Goal: Task Accomplishment & Management: Complete application form

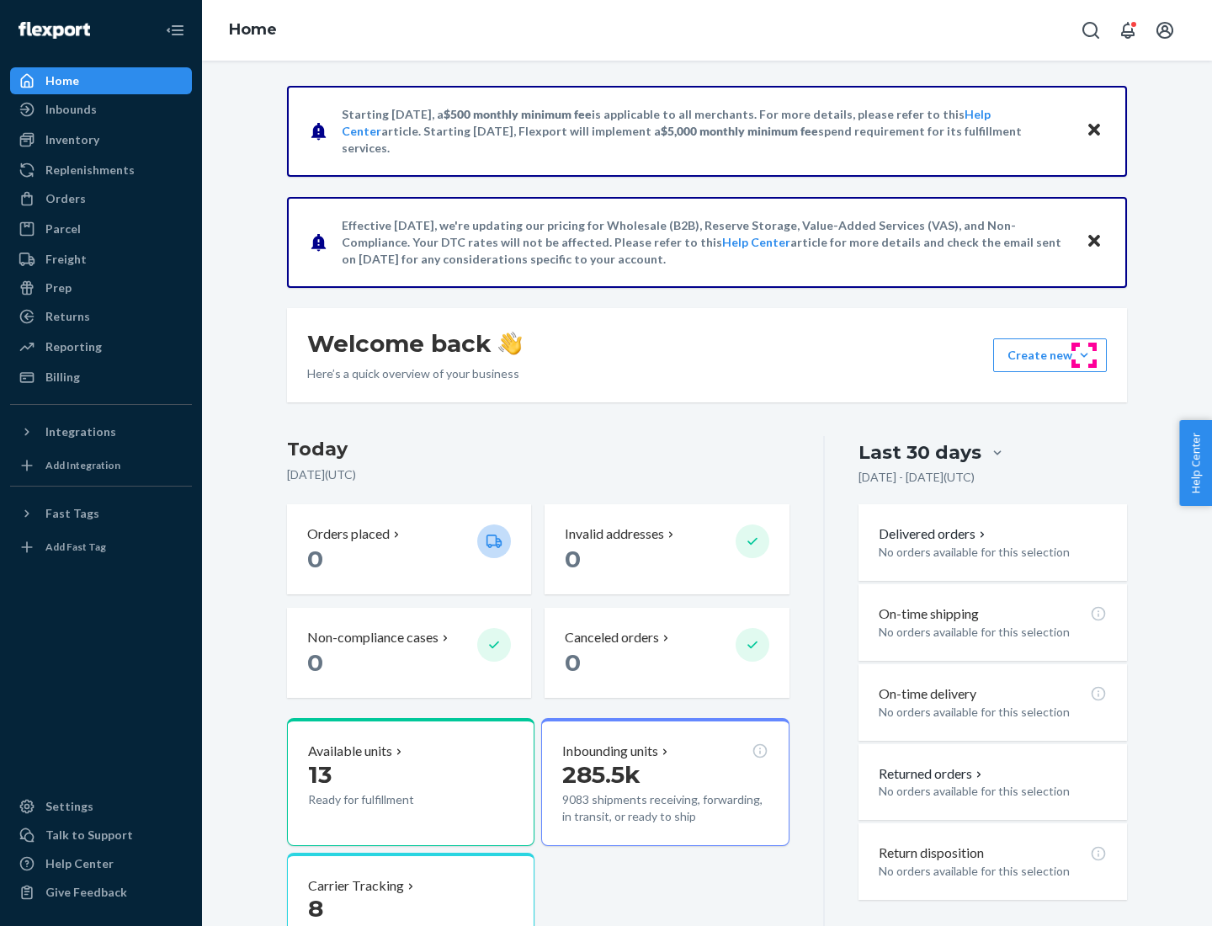
click at [1084, 355] on button "Create new Create new inbound Create new order Create new product" at bounding box center [1050, 355] width 114 height 34
click at [101, 109] on div "Inbounds" at bounding box center [101, 110] width 178 height 24
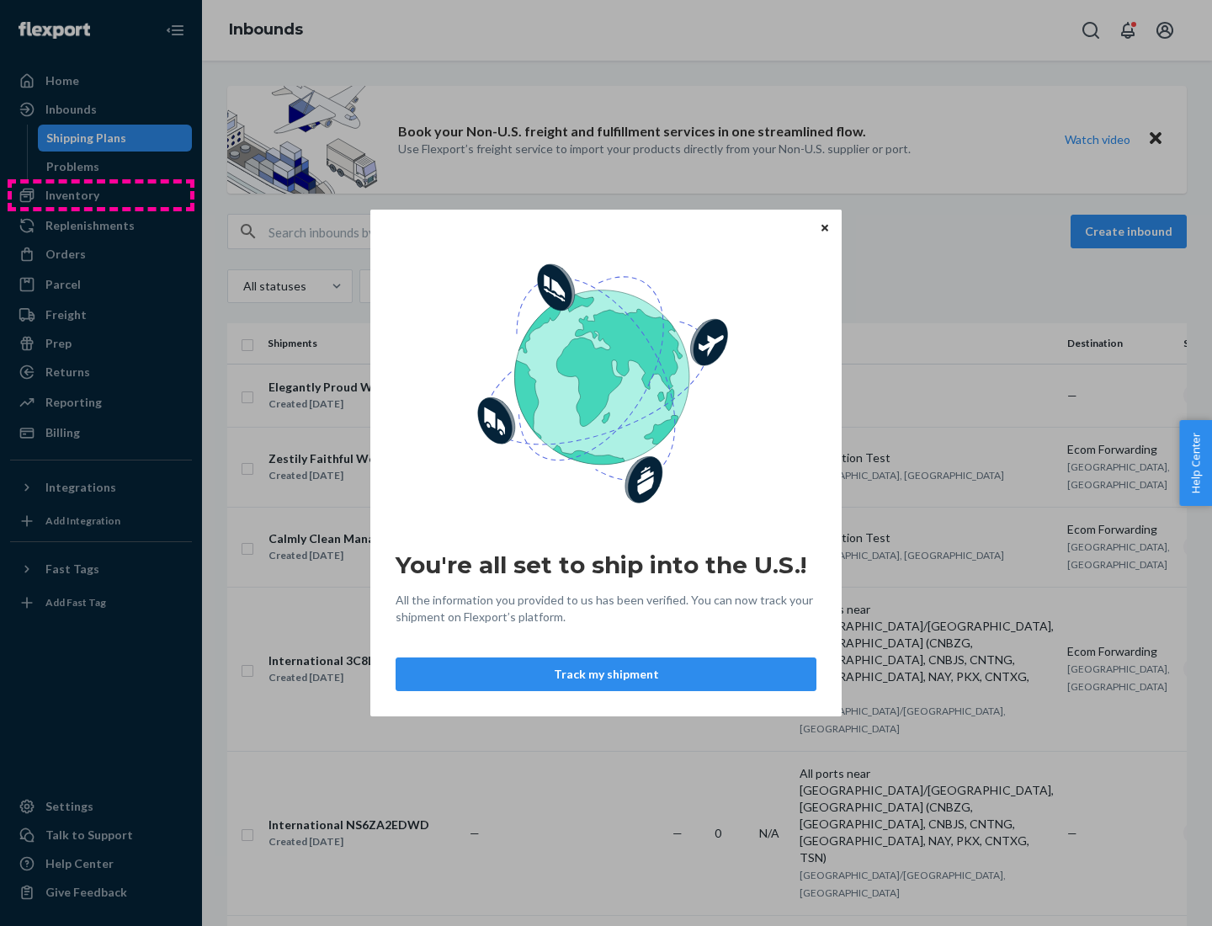
click at [101, 195] on div "You're all set to ship into the U.S.! All the information you provided to us ha…" at bounding box center [606, 463] width 1212 height 926
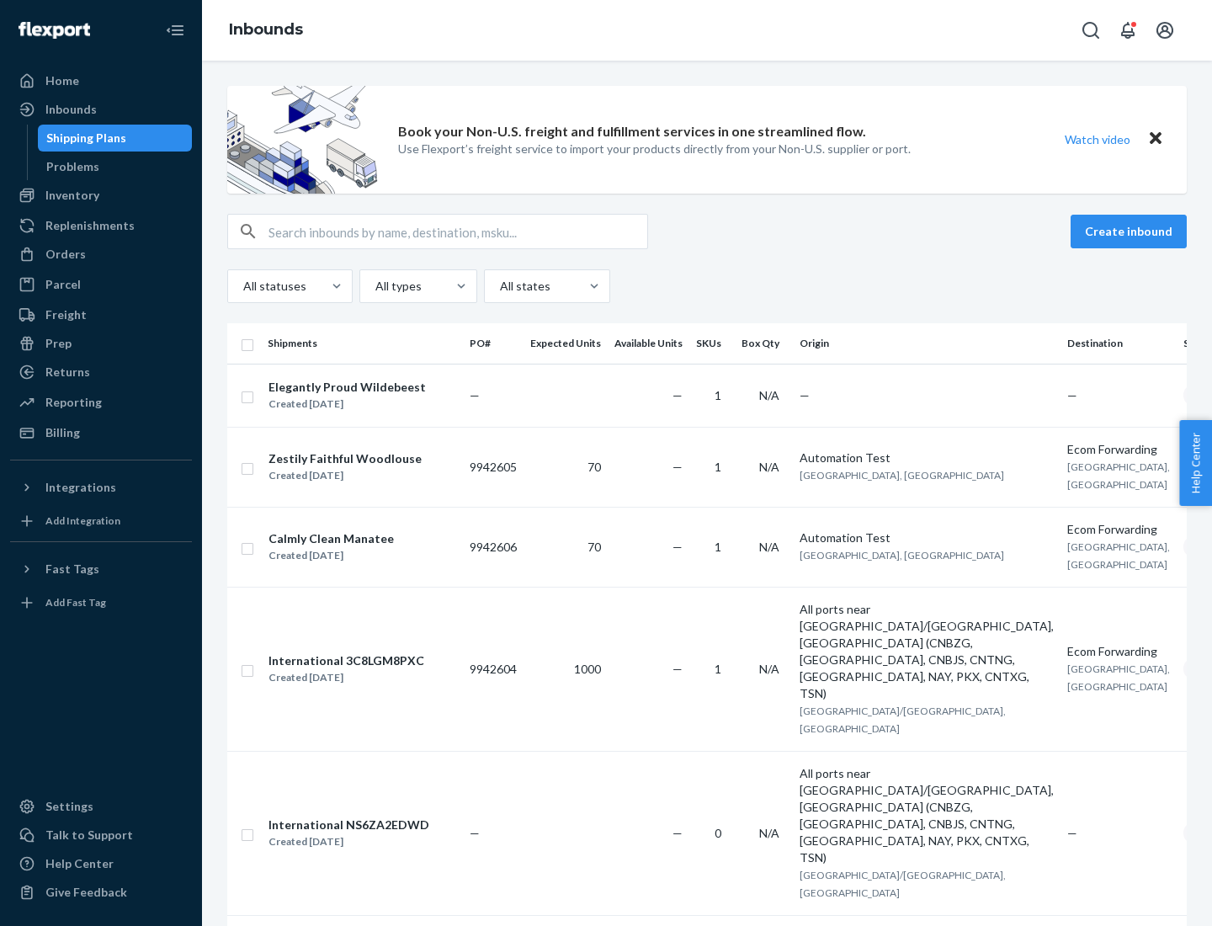
click at [707, 30] on div "Inbounds" at bounding box center [707, 30] width 1010 height 61
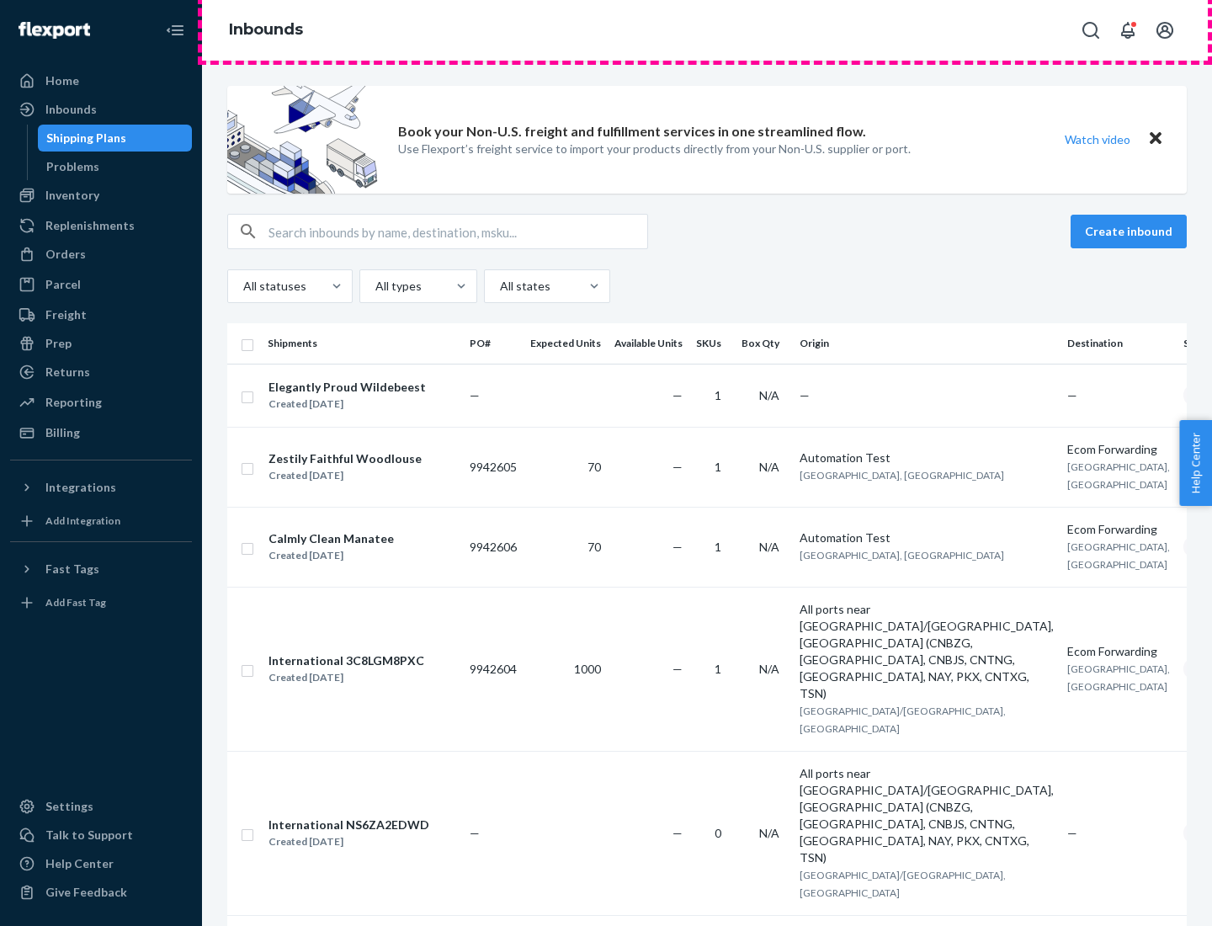
click at [707, 30] on div "Inbounds" at bounding box center [707, 30] width 1010 height 61
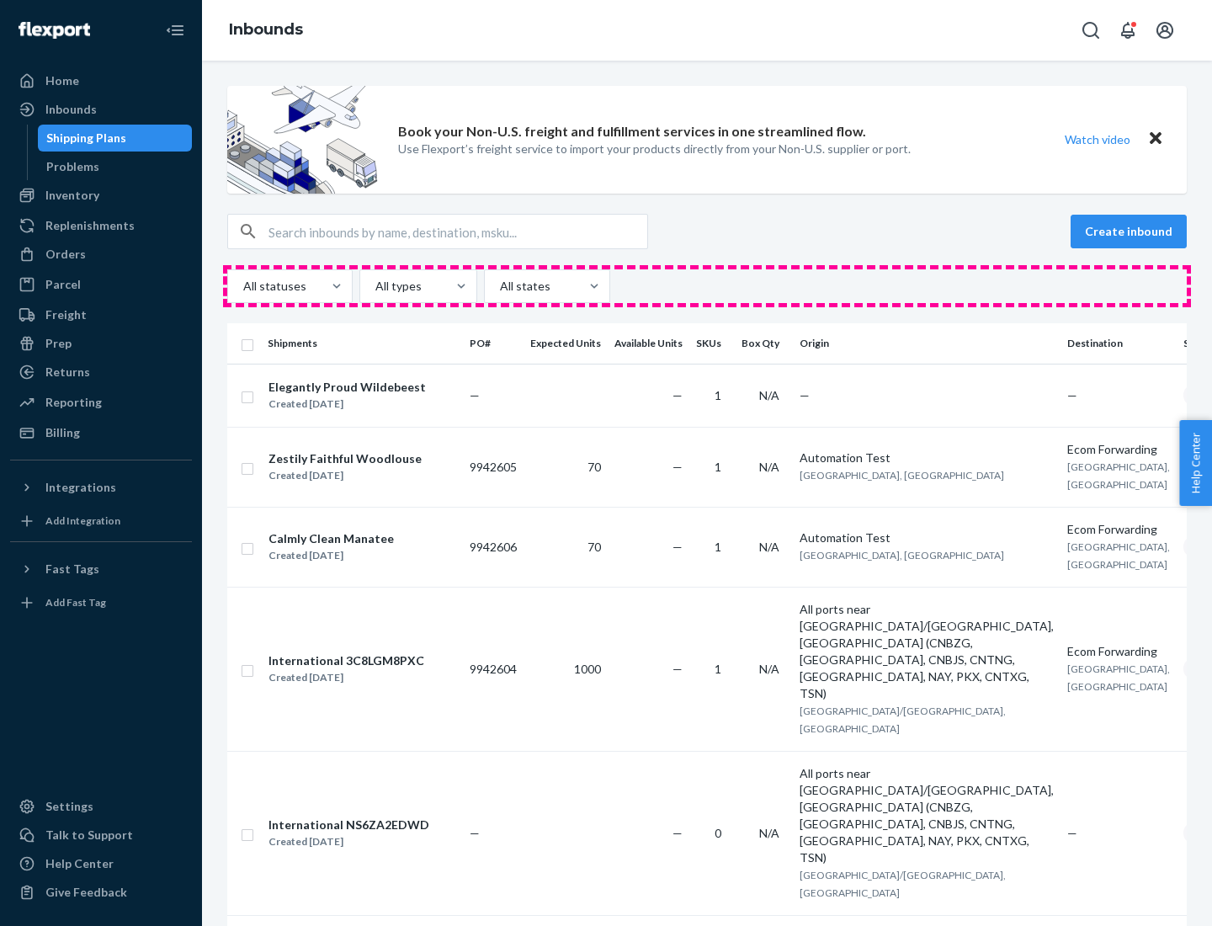
click at [707, 286] on div "All statuses All types All states" at bounding box center [706, 286] width 959 height 34
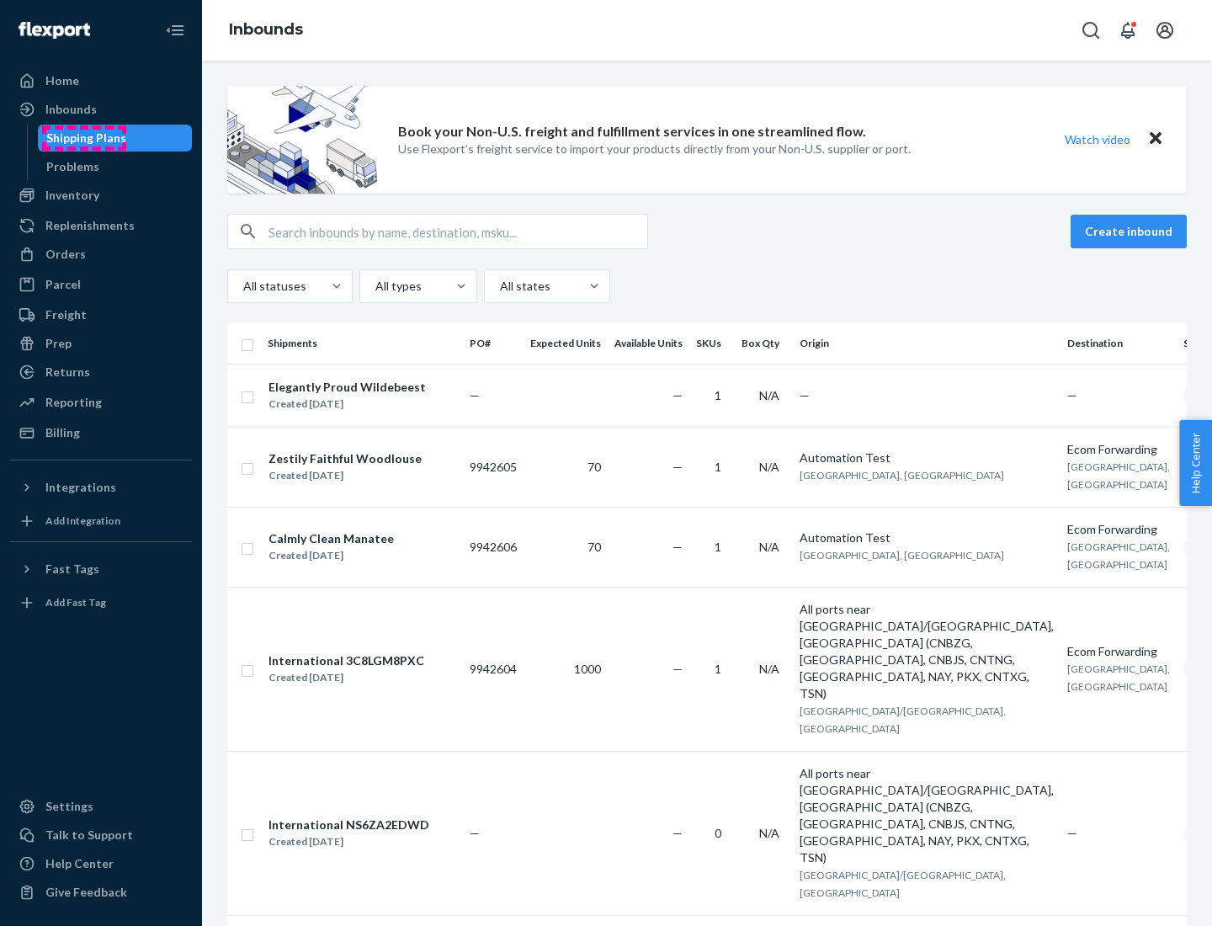
click at [83, 138] on div "Shipping Plans" at bounding box center [86, 138] width 80 height 17
click at [1131, 231] on button "Create inbound" at bounding box center [1128, 232] width 116 height 34
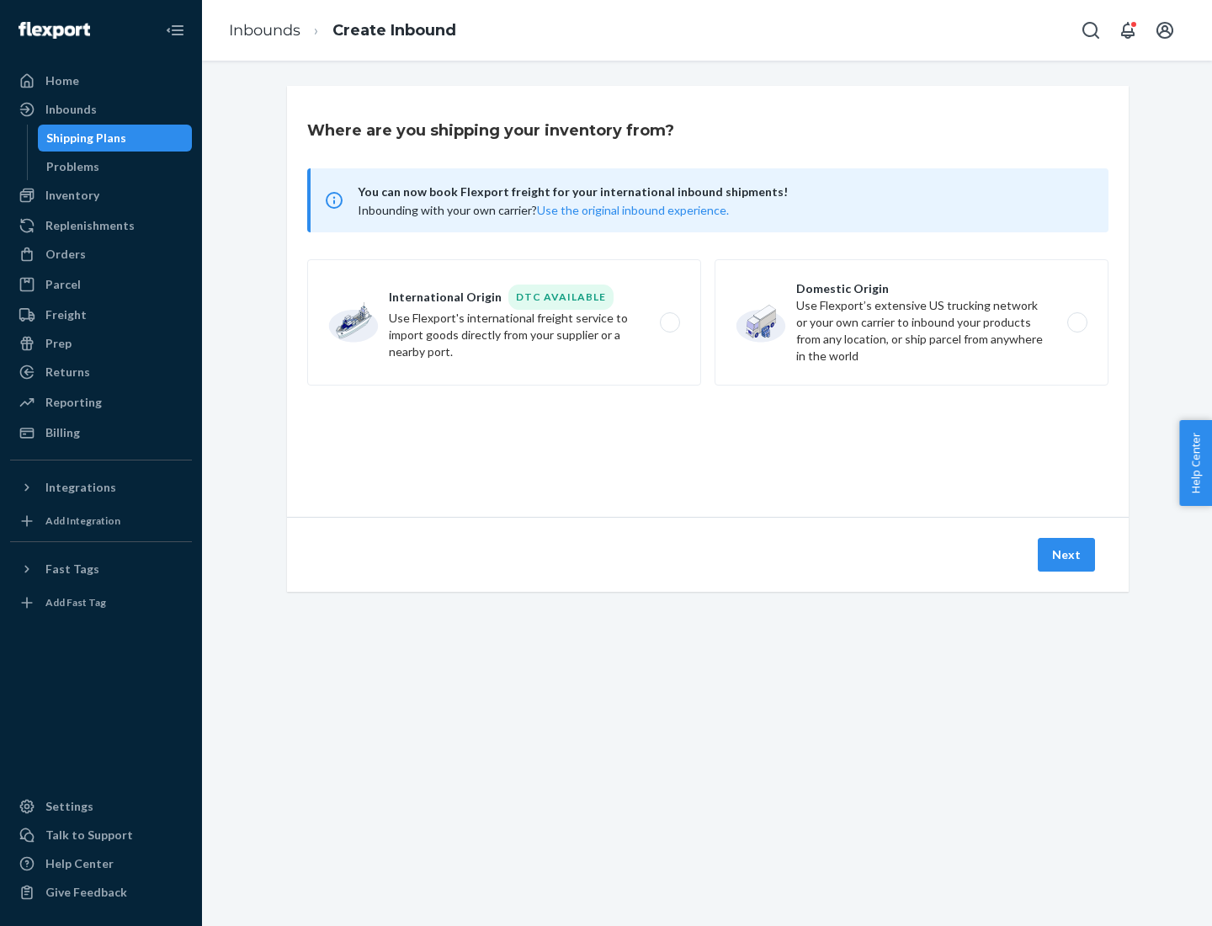
click at [504, 322] on label "International Origin DTC Available Use Flexport's international freight service…" at bounding box center [504, 322] width 394 height 126
click at [669, 322] on input "International Origin DTC Available Use Flexport's international freight service…" at bounding box center [674, 322] width 11 height 11
radio input "true"
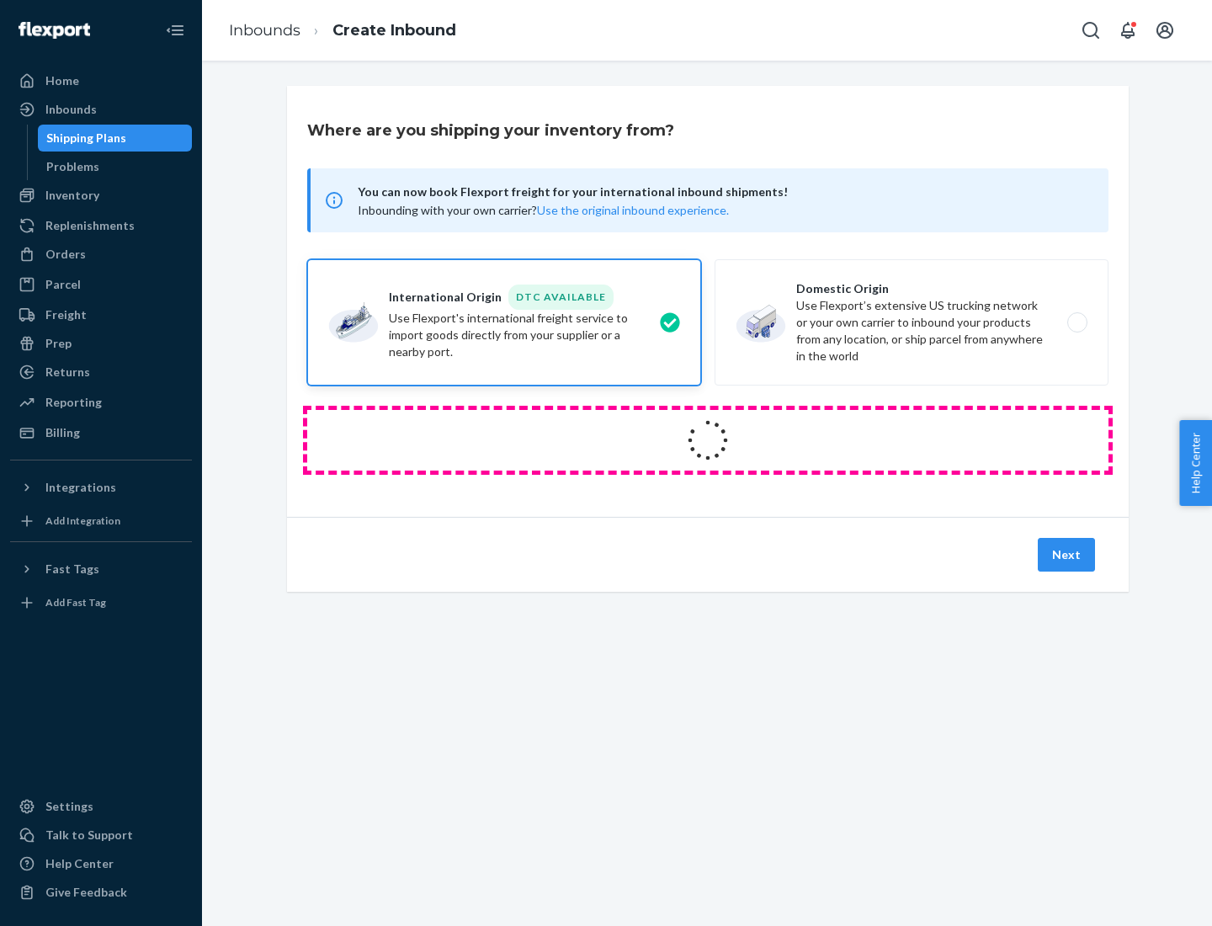
click at [708, 440] on icon at bounding box center [707, 440] width 47 height 47
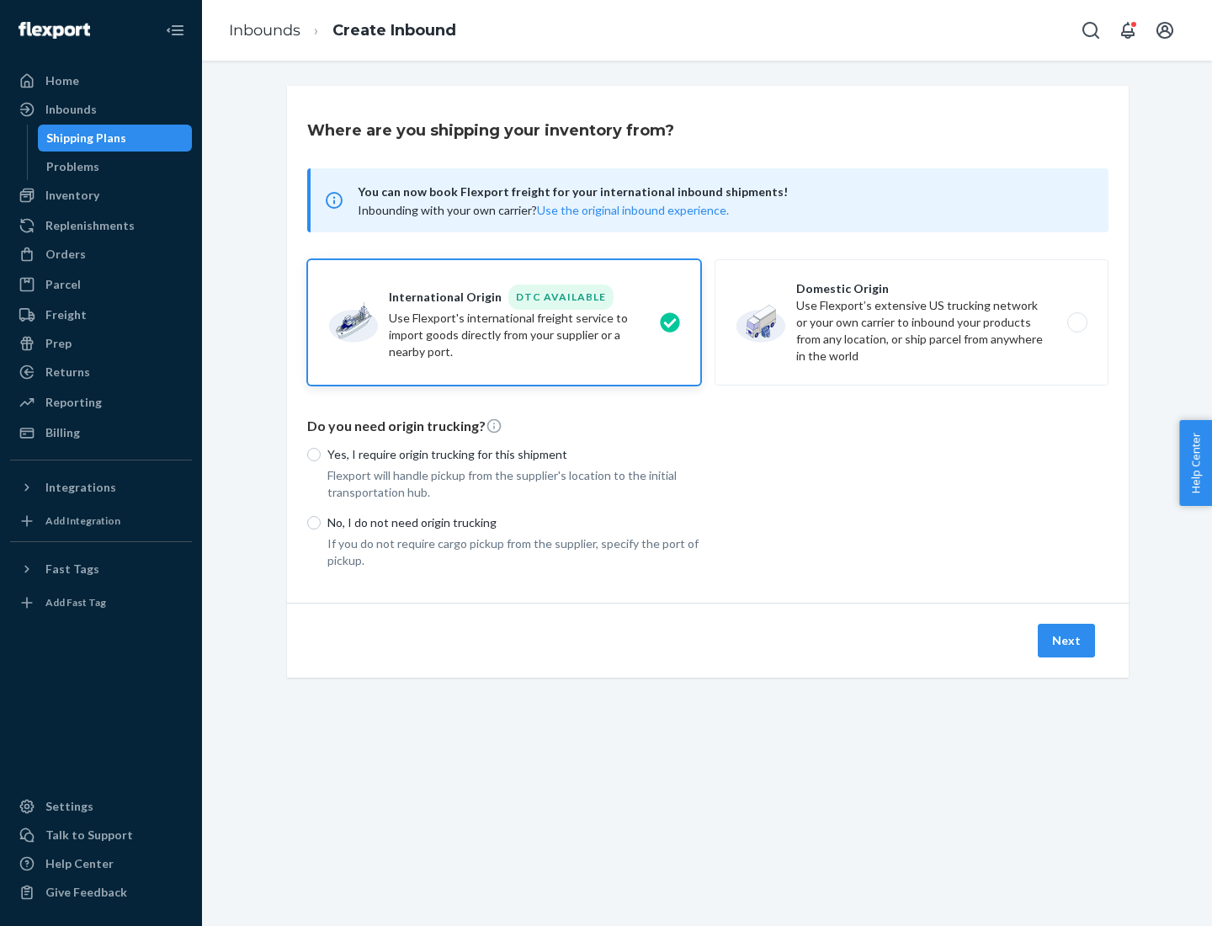
click at [514, 454] on p "Yes, I require origin trucking for this shipment" at bounding box center [514, 454] width 374 height 17
click at [321, 454] on input "Yes, I require origin trucking for this shipment" at bounding box center [313, 454] width 13 height 13
radio input "true"
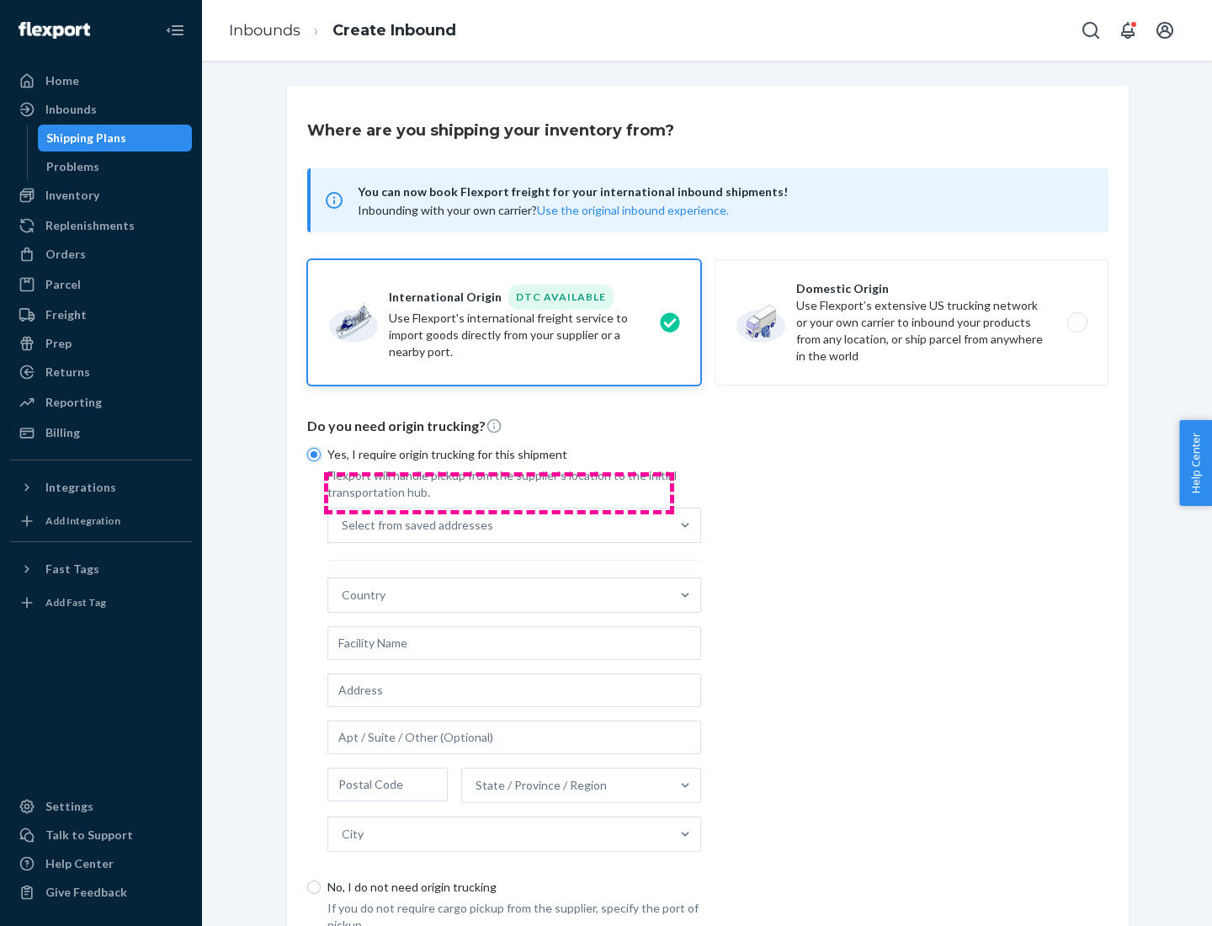
scroll to position [32, 0]
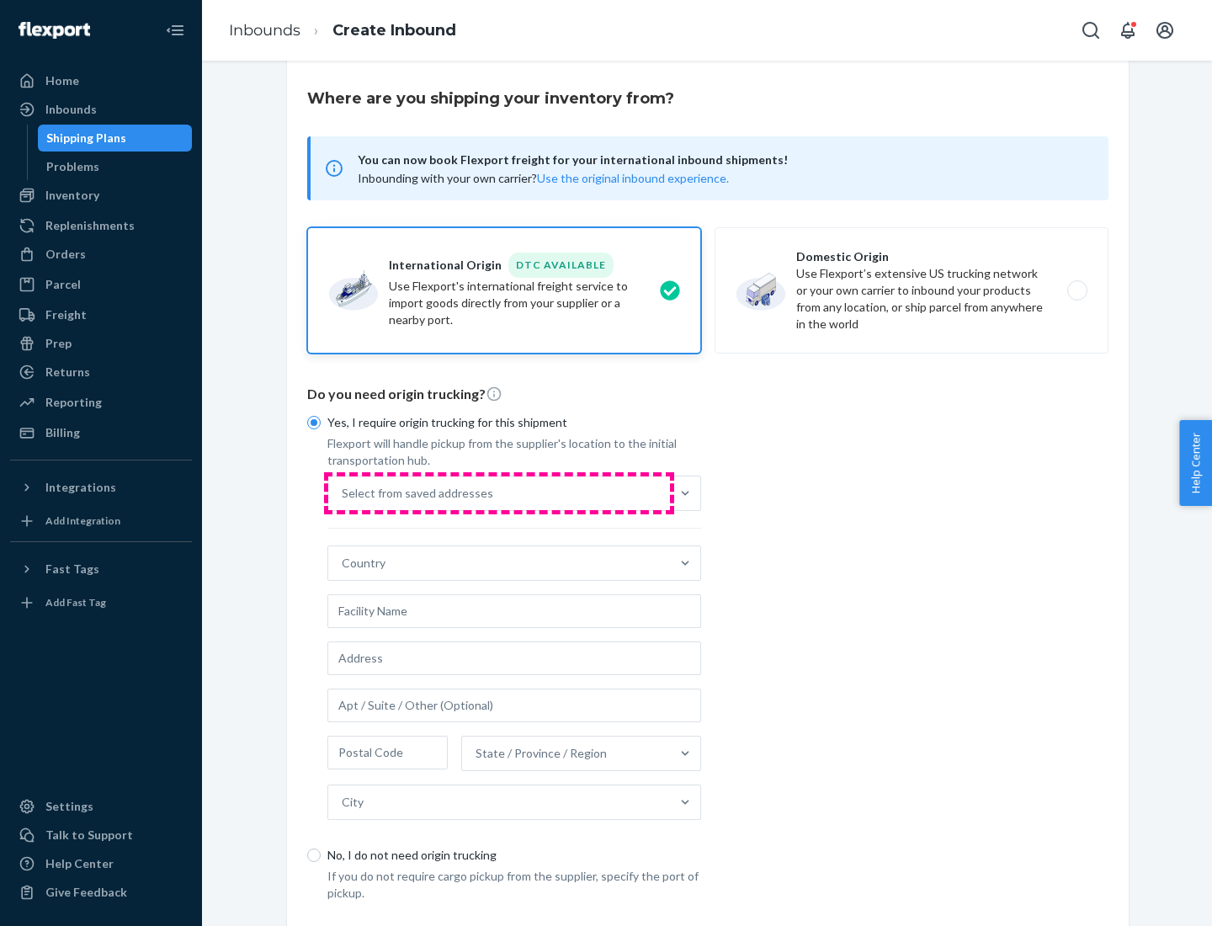
click at [499, 492] on div "Select from saved addresses" at bounding box center [499, 493] width 342 height 34
click at [343, 492] on input "Select from saved addresses" at bounding box center [343, 493] width 2 height 17
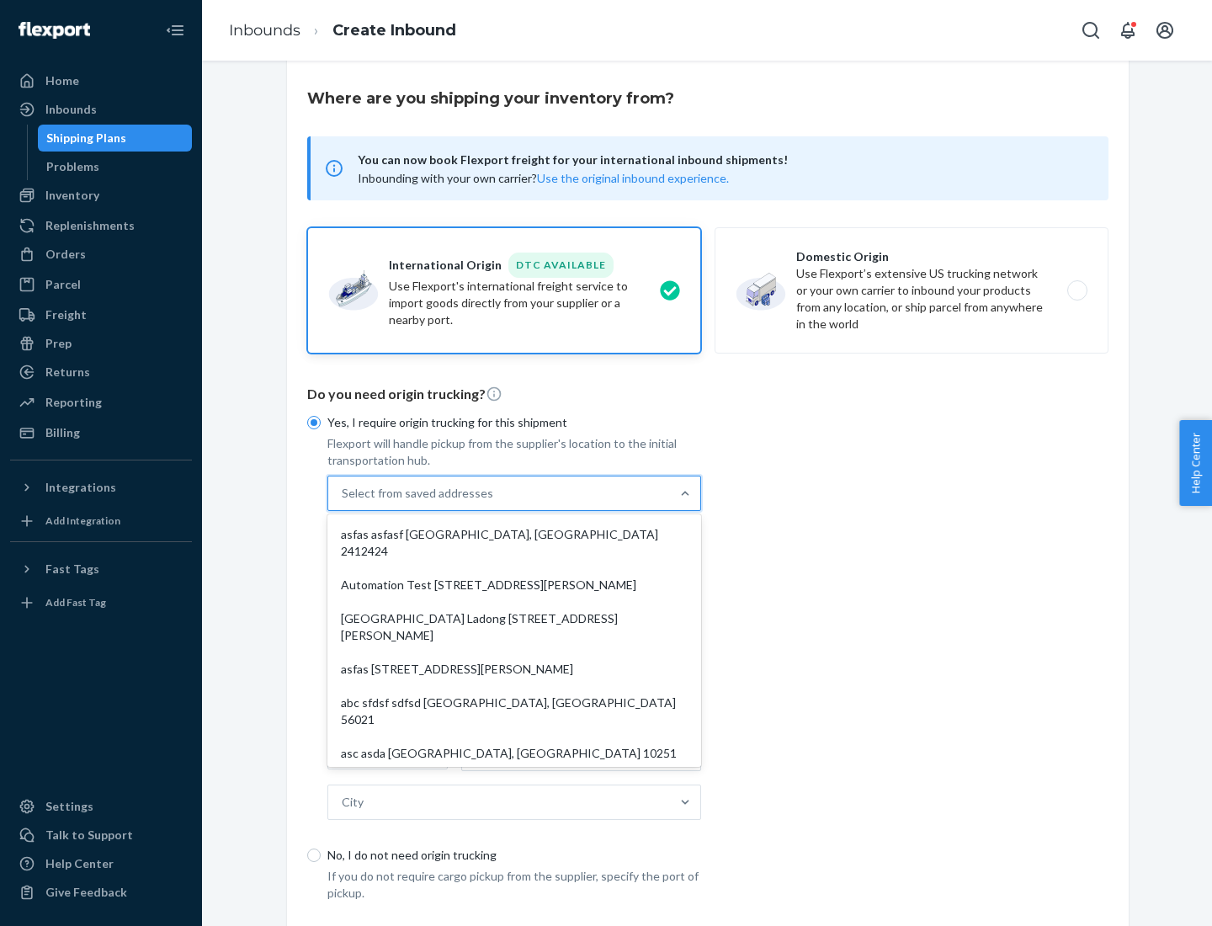
scroll to position [73, 0]
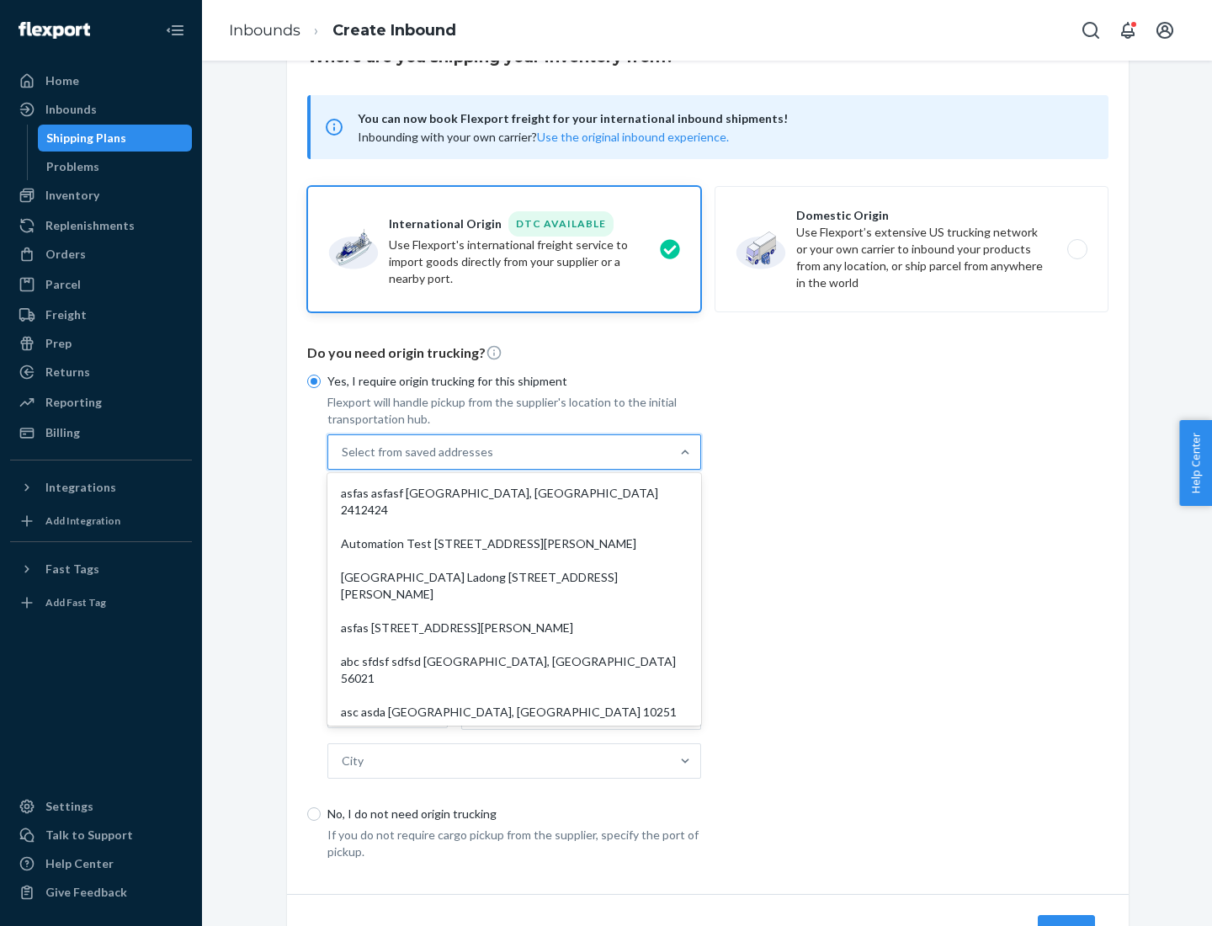
click at [514, 492] on div "asfas asfasf [GEOGRAPHIC_DATA], [GEOGRAPHIC_DATA] 2412424" at bounding box center [514, 501] width 367 height 50
click at [343, 460] on input "option asfas asfasf [GEOGRAPHIC_DATA], [GEOGRAPHIC_DATA] 2412424 focused, 1 of …" at bounding box center [343, 452] width 2 height 17
type input "asfas"
type input "asfasf"
type input "2412424"
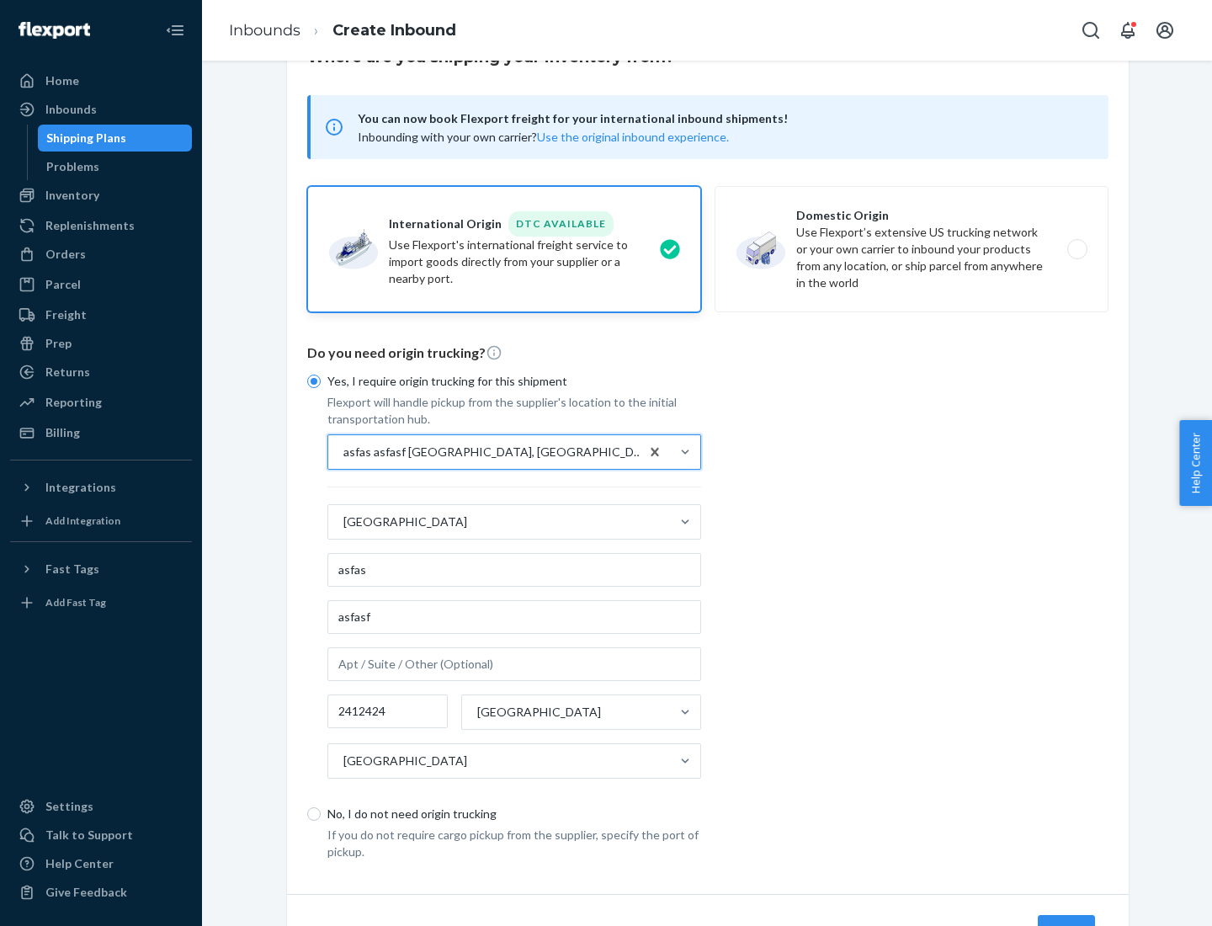
scroll to position [157, 0]
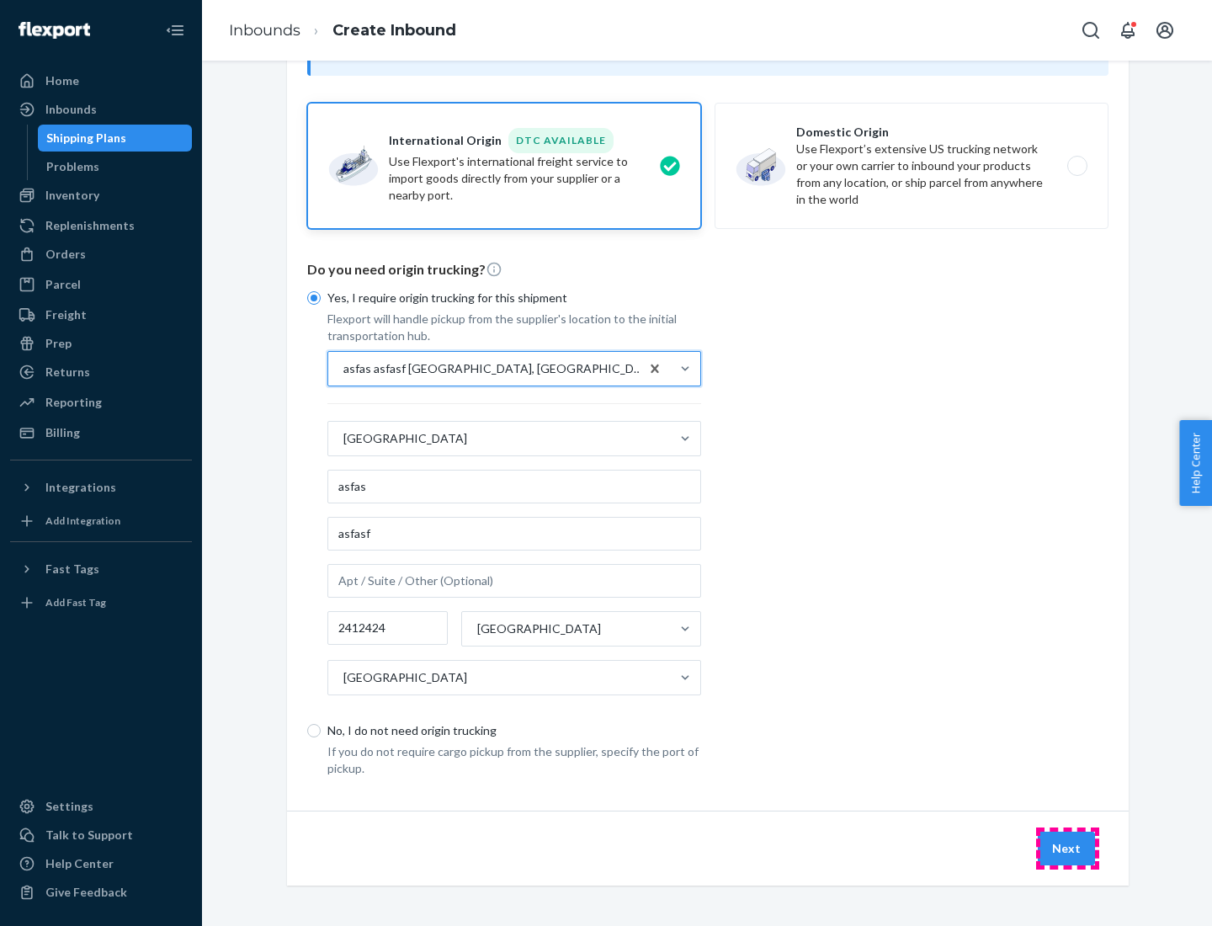
click at [1067, 847] on button "Next" at bounding box center [1066, 848] width 57 height 34
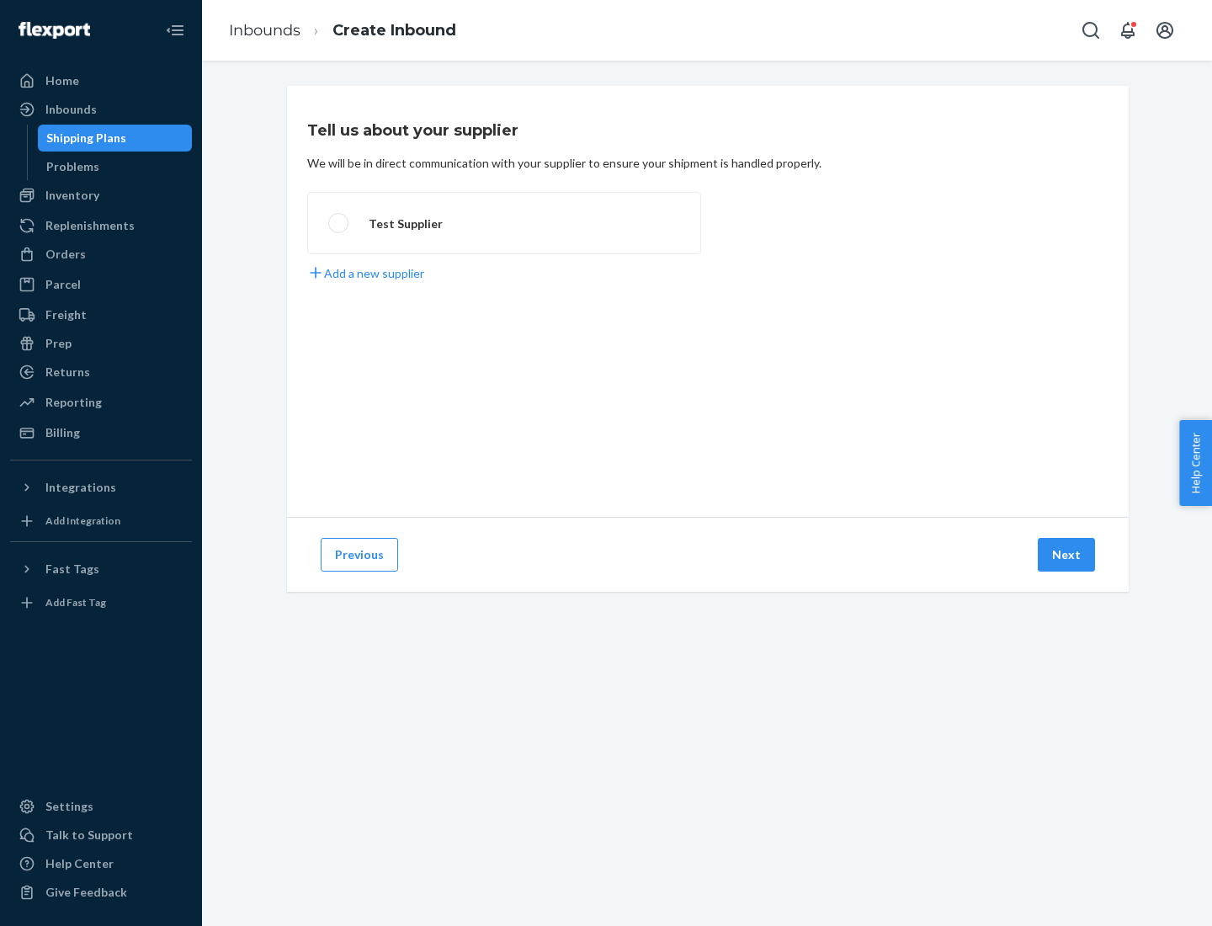
click at [504, 223] on label "Test Supplier" at bounding box center [504, 223] width 394 height 62
click at [339, 223] on input "Test Supplier" at bounding box center [333, 223] width 11 height 11
radio input "true"
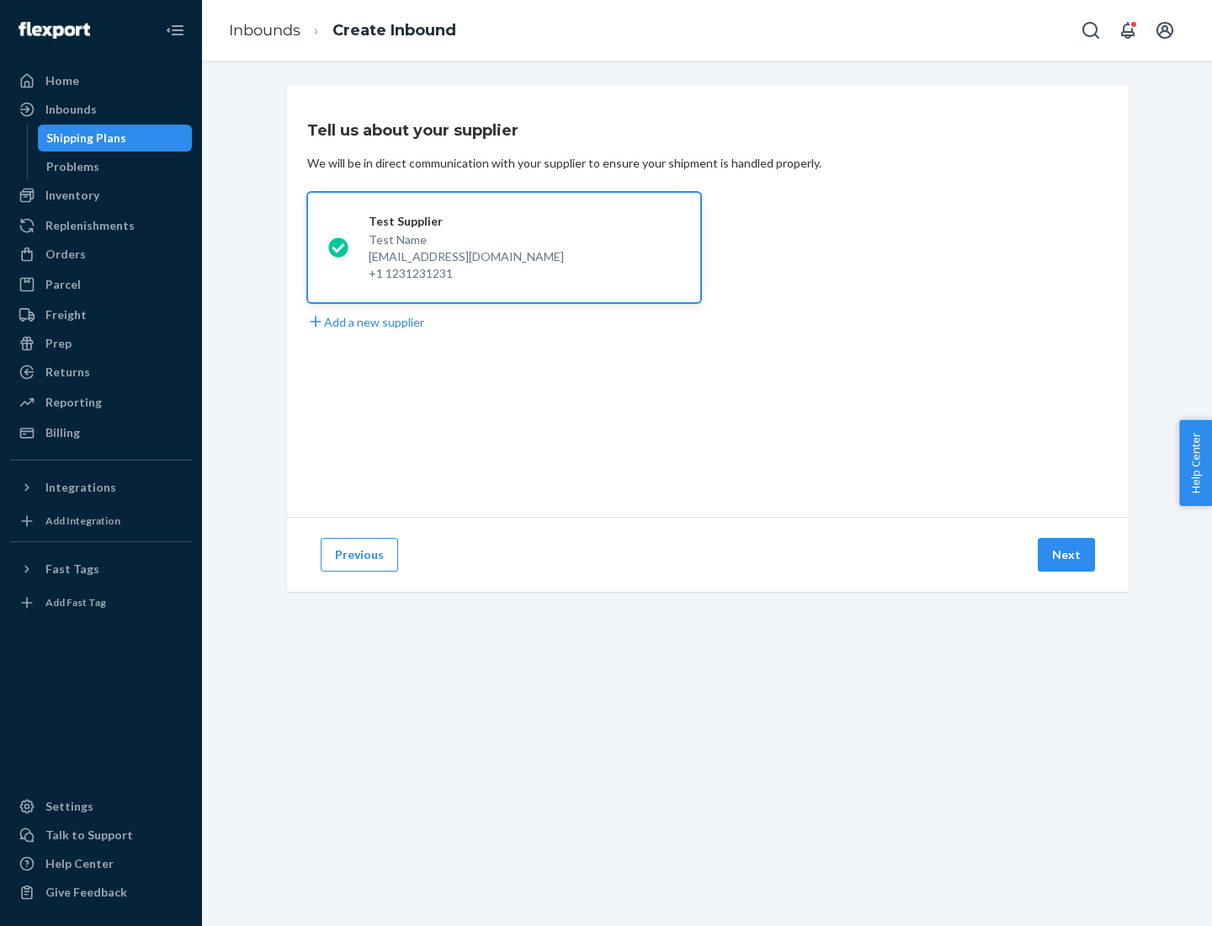
click at [1067, 555] on button "Next" at bounding box center [1066, 555] width 57 height 34
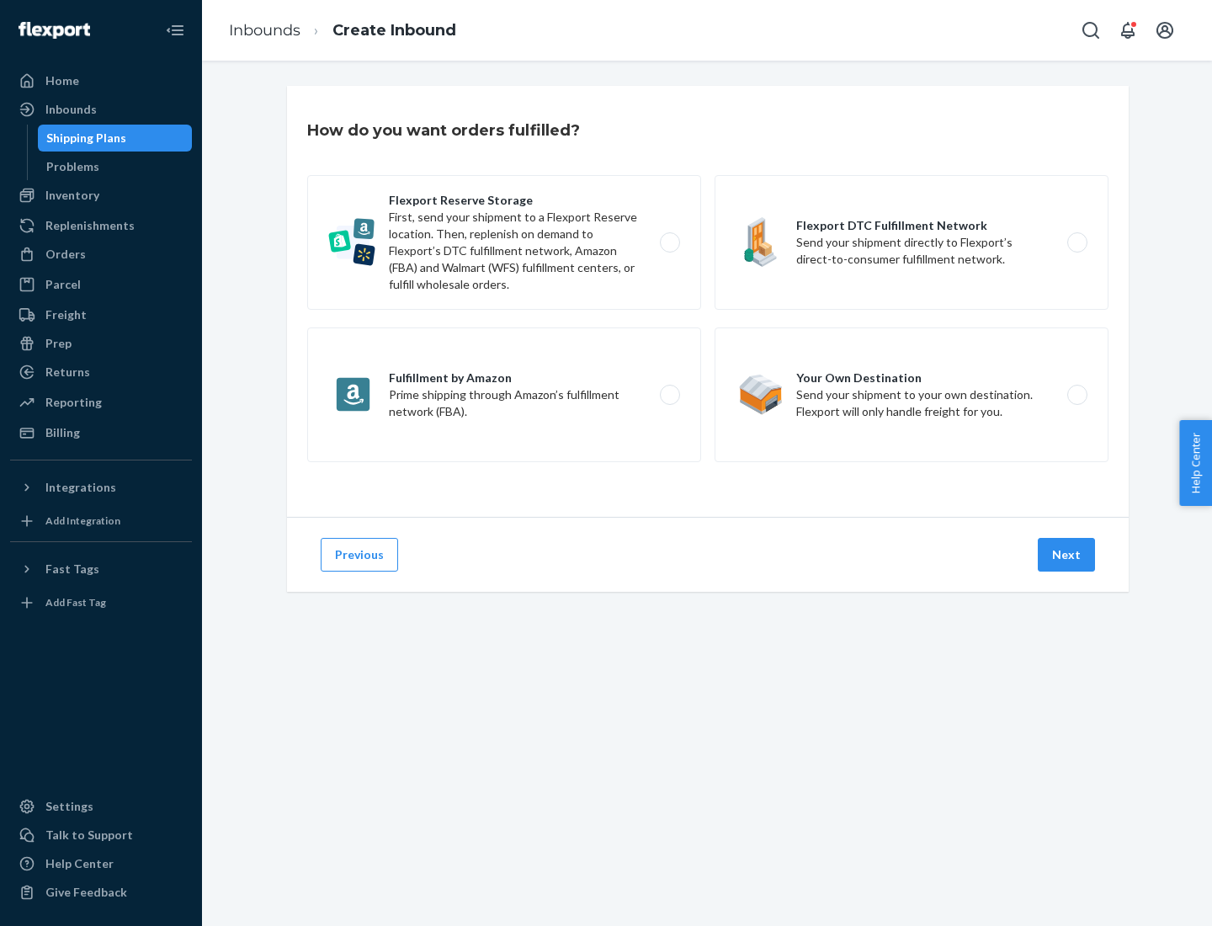
click at [504, 395] on label "Fulfillment by Amazon Prime shipping through Amazon’s fulfillment network (FBA)." at bounding box center [504, 394] width 394 height 135
click at [669, 395] on input "Fulfillment by Amazon Prime shipping through Amazon’s fulfillment network (FBA)." at bounding box center [674, 395] width 11 height 11
radio input "true"
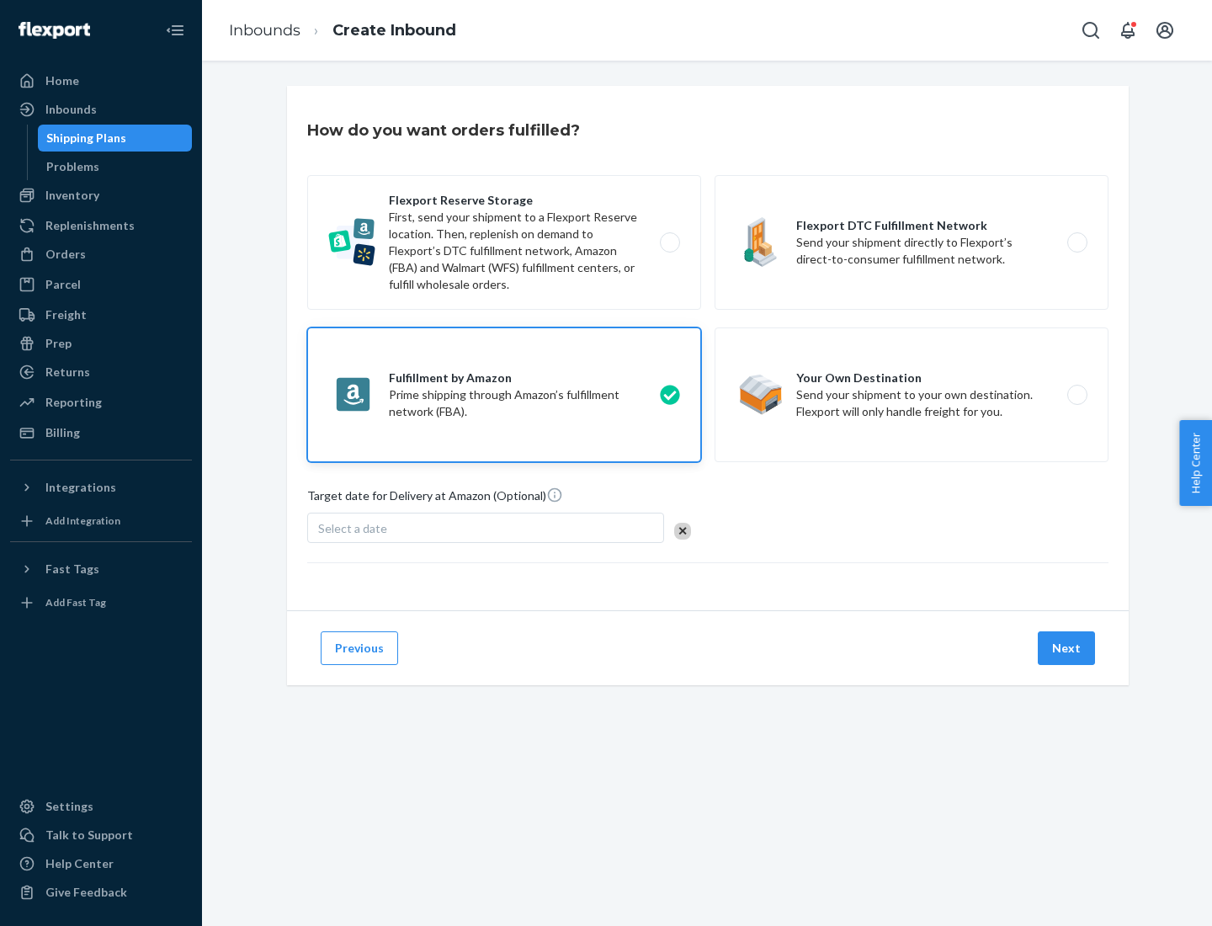
click at [1067, 648] on button "Next" at bounding box center [1066, 648] width 57 height 34
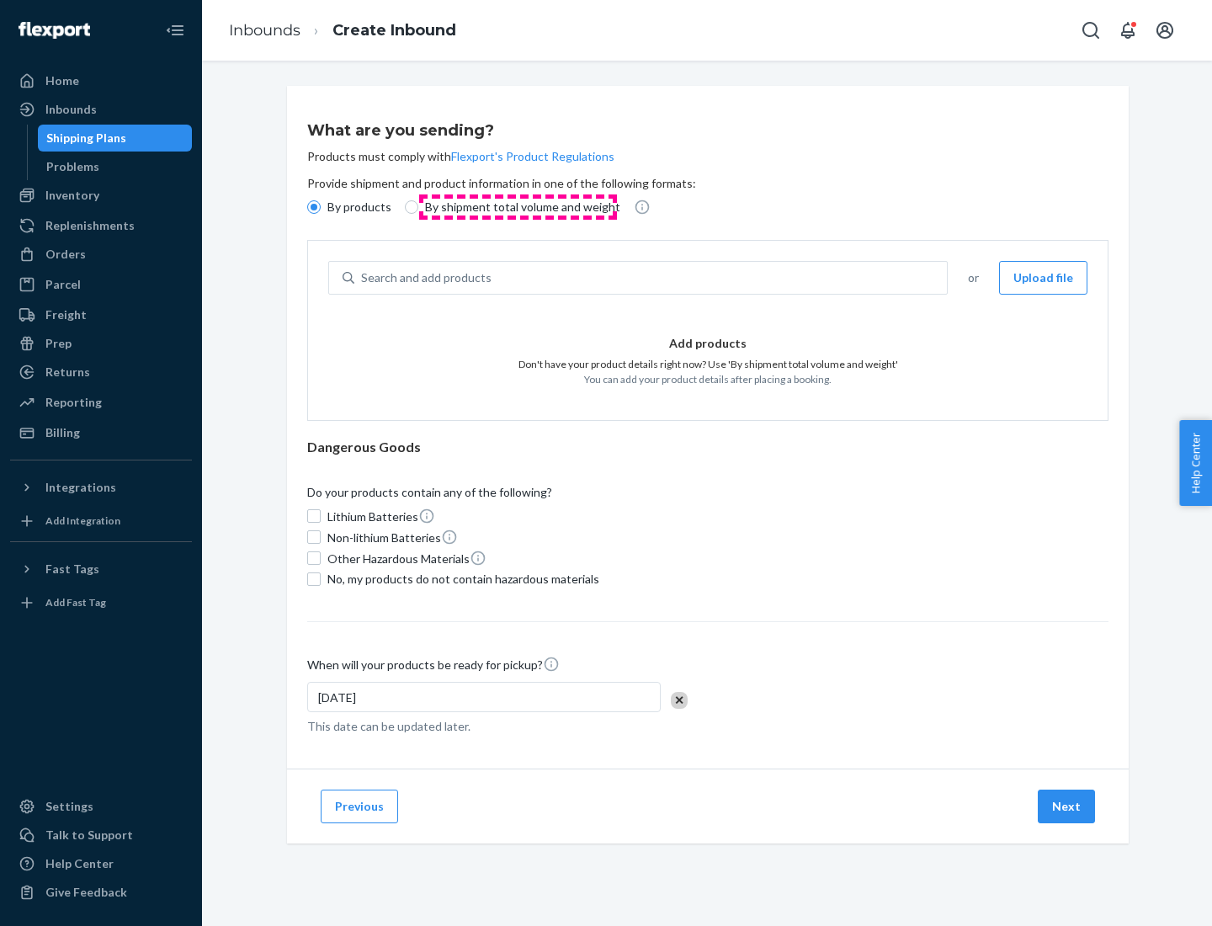
click at [518, 207] on p "By shipment total volume and weight" at bounding box center [522, 207] width 195 height 17
click at [418, 207] on input "By shipment total volume and weight" at bounding box center [411, 206] width 13 height 13
radio input "true"
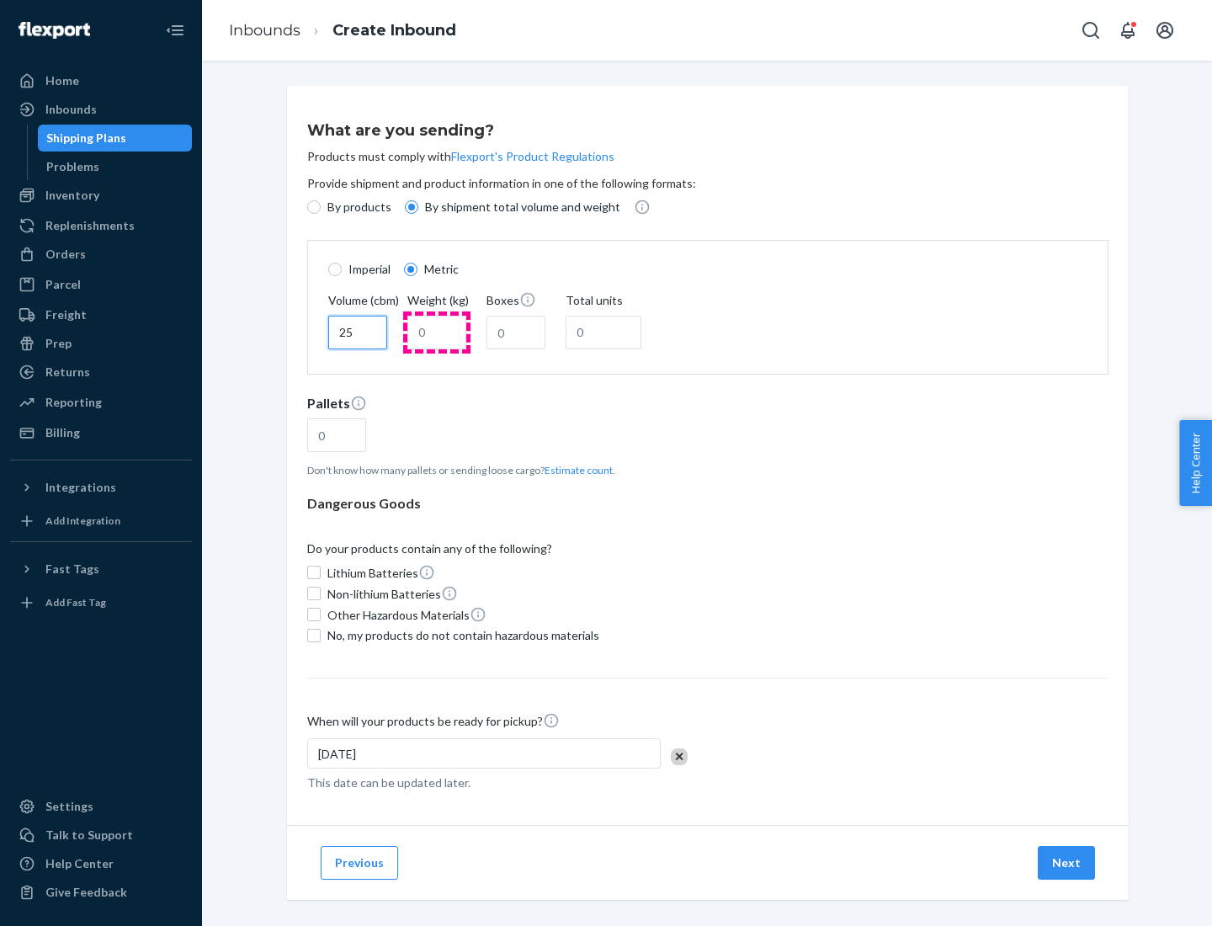
type input "25"
type input "100"
type input "50"
type input "500"
click at [575, 470] on button "Estimate count" at bounding box center [579, 470] width 68 height 14
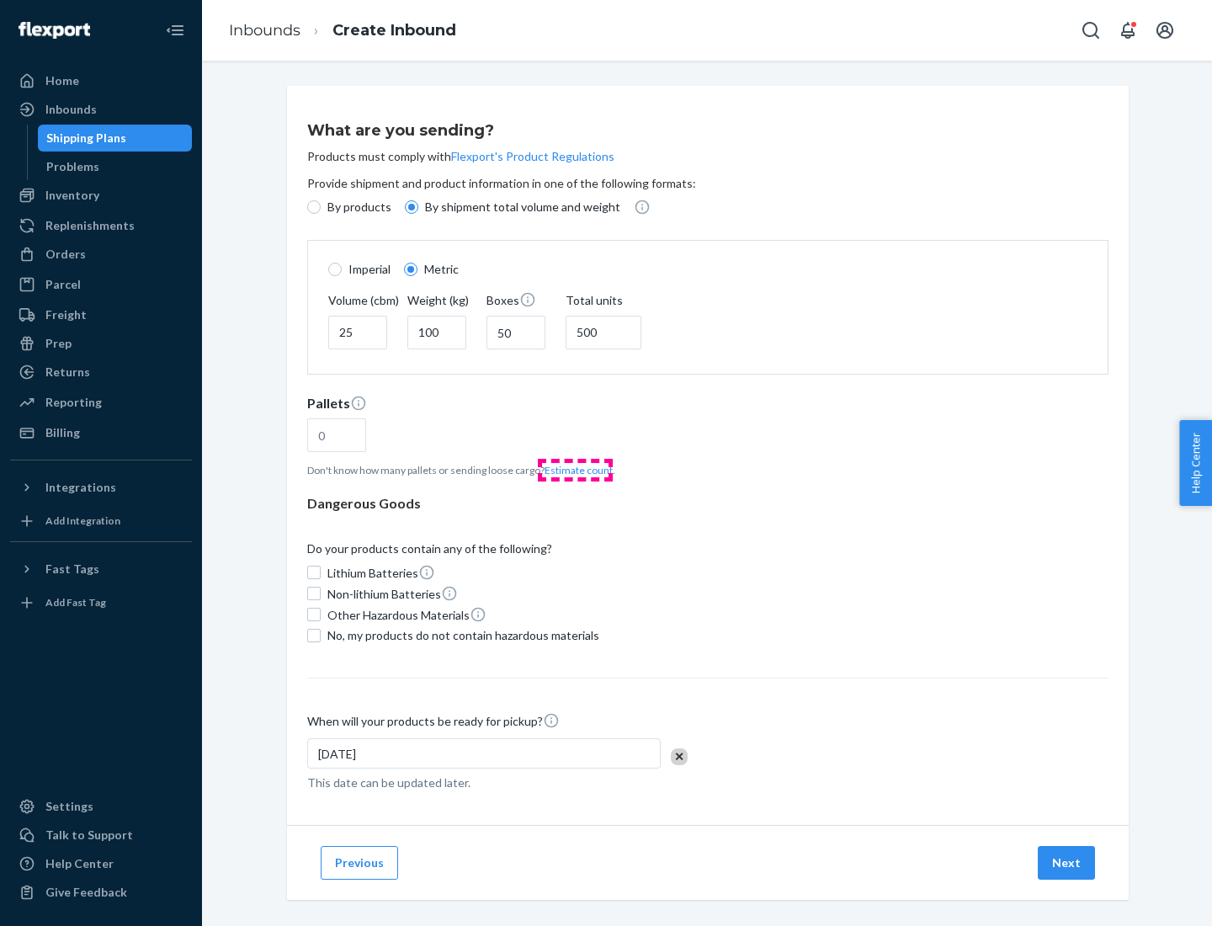
type input "16"
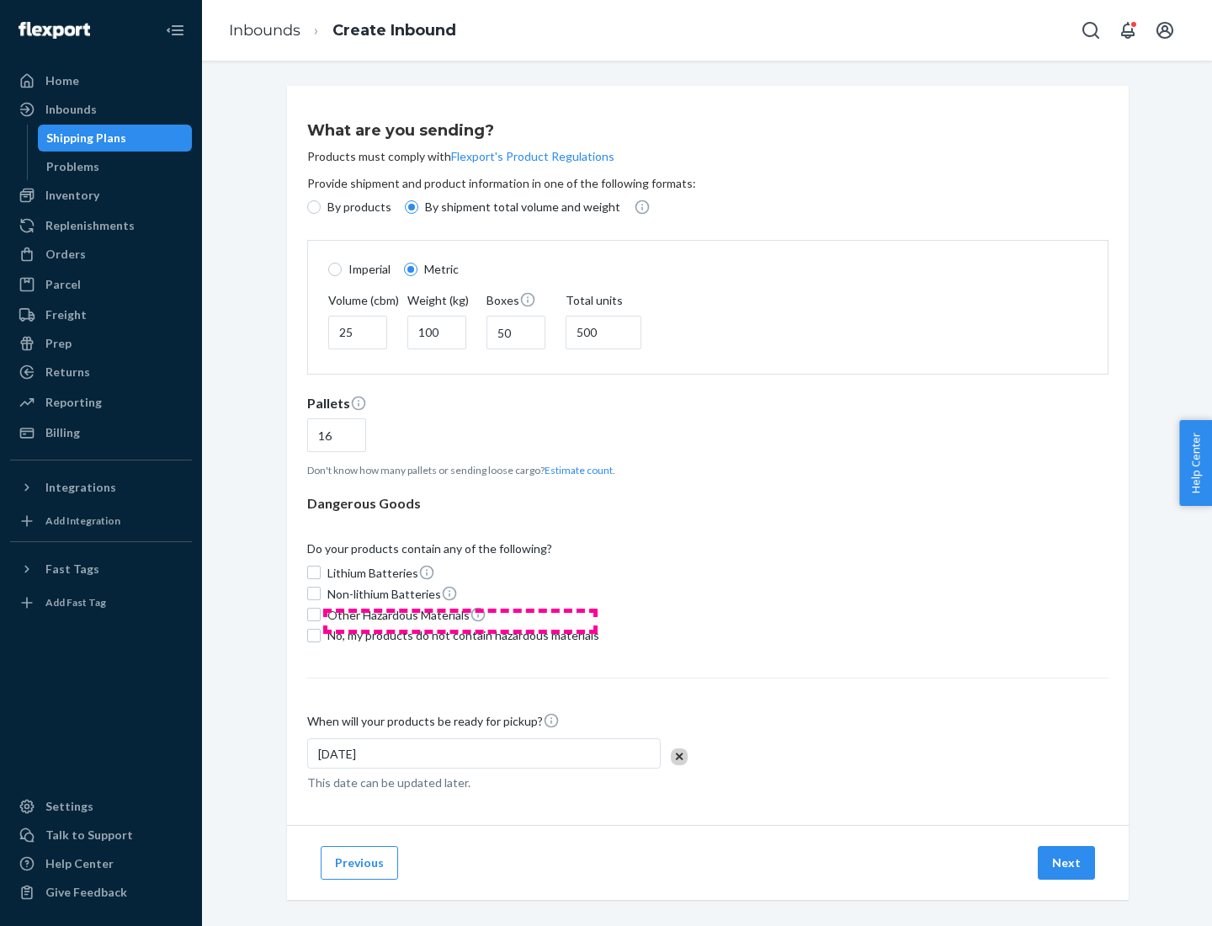
scroll to position [14, 0]
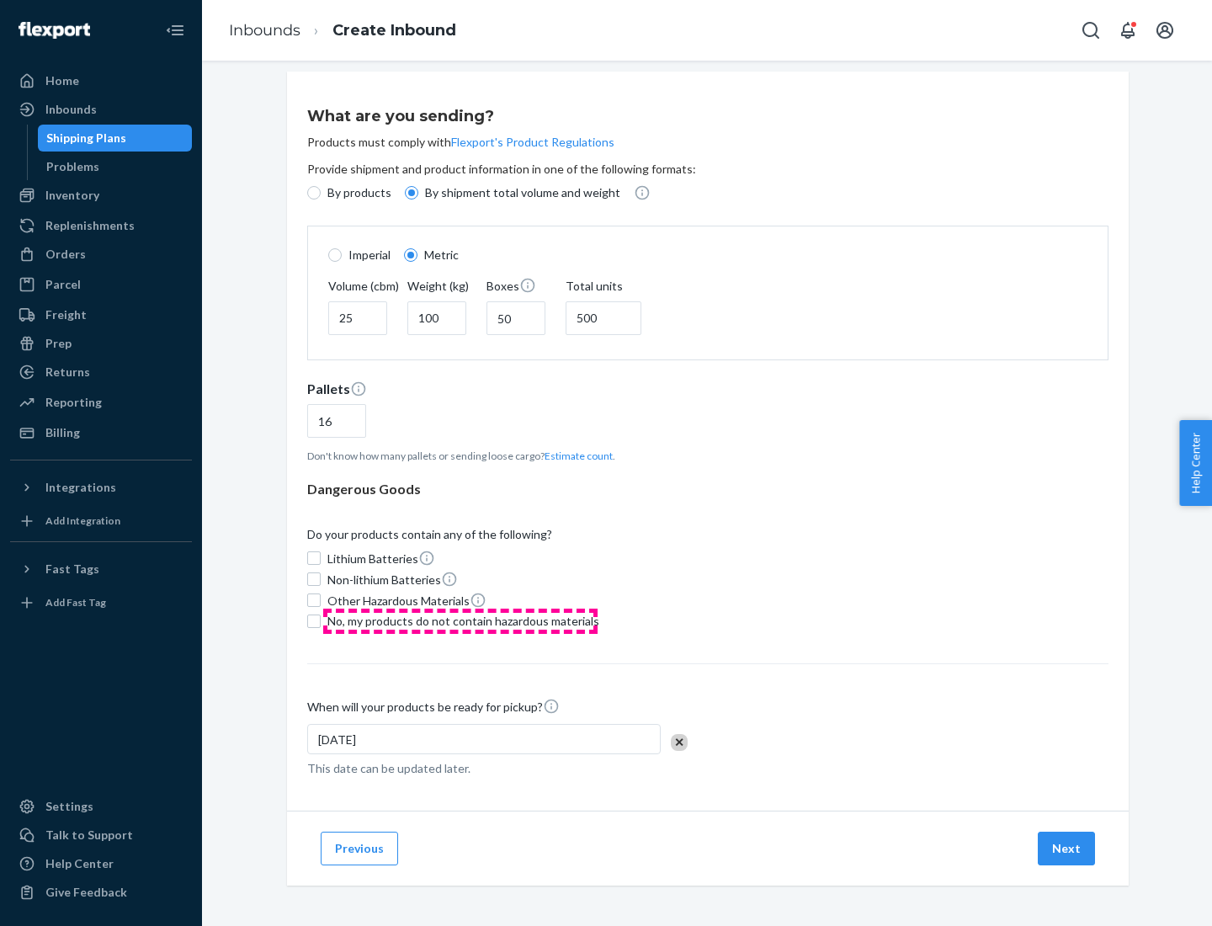
click at [460, 620] on span "No, my products do not contain hazardous materials" at bounding box center [463, 621] width 272 height 17
click at [321, 620] on input "No, my products do not contain hazardous materials" at bounding box center [313, 620] width 13 height 13
checkbox input "true"
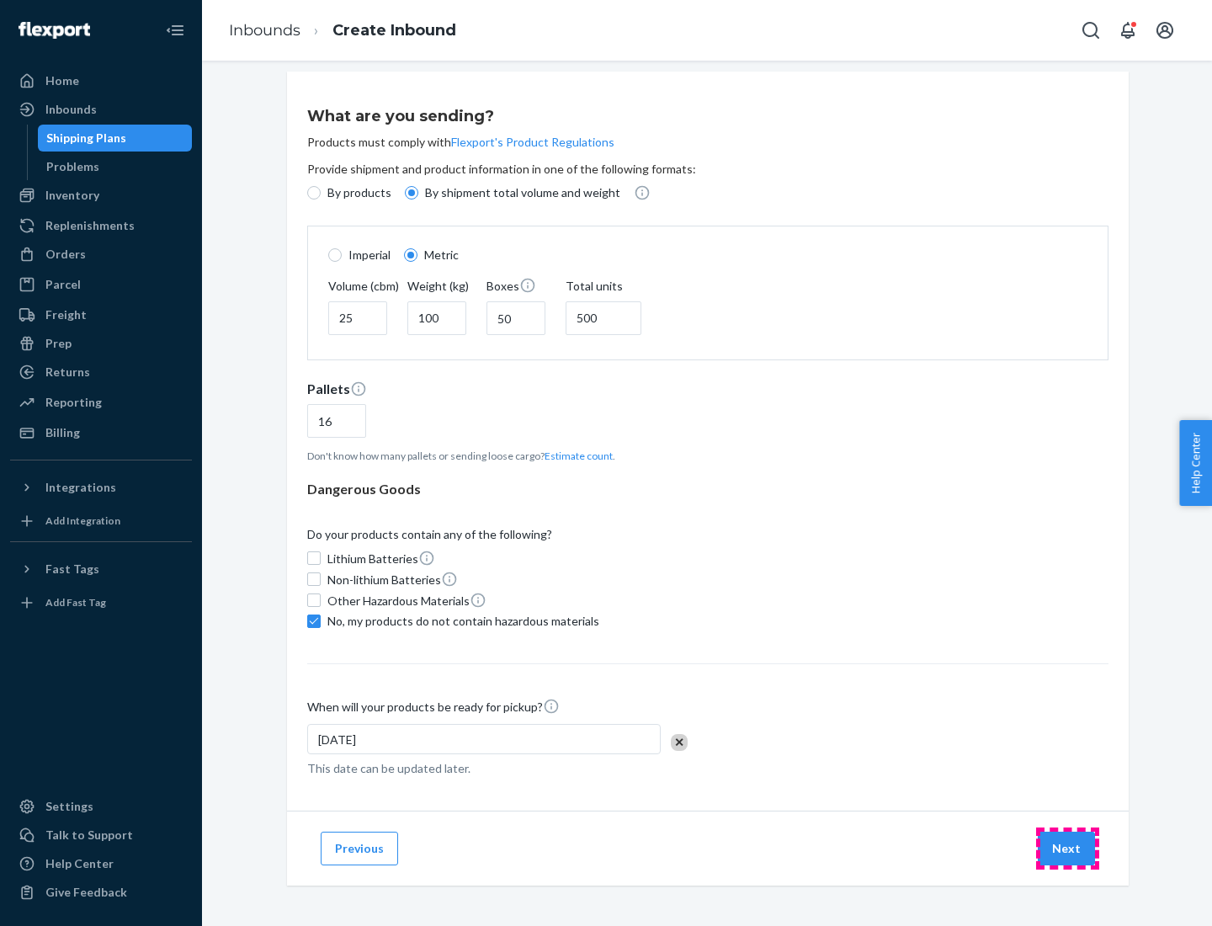
click at [1067, 847] on button "Next" at bounding box center [1066, 848] width 57 height 34
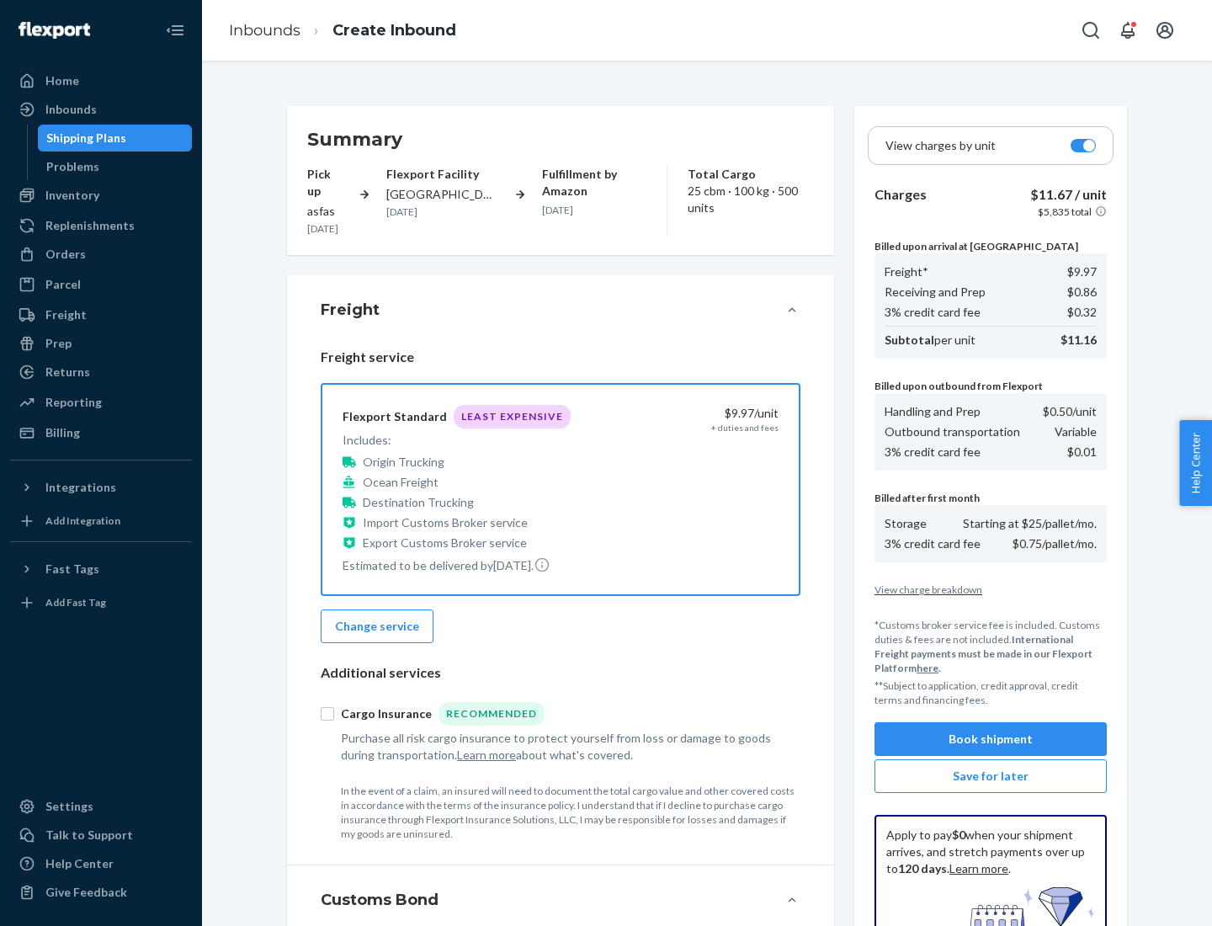
scroll to position [246, 0]
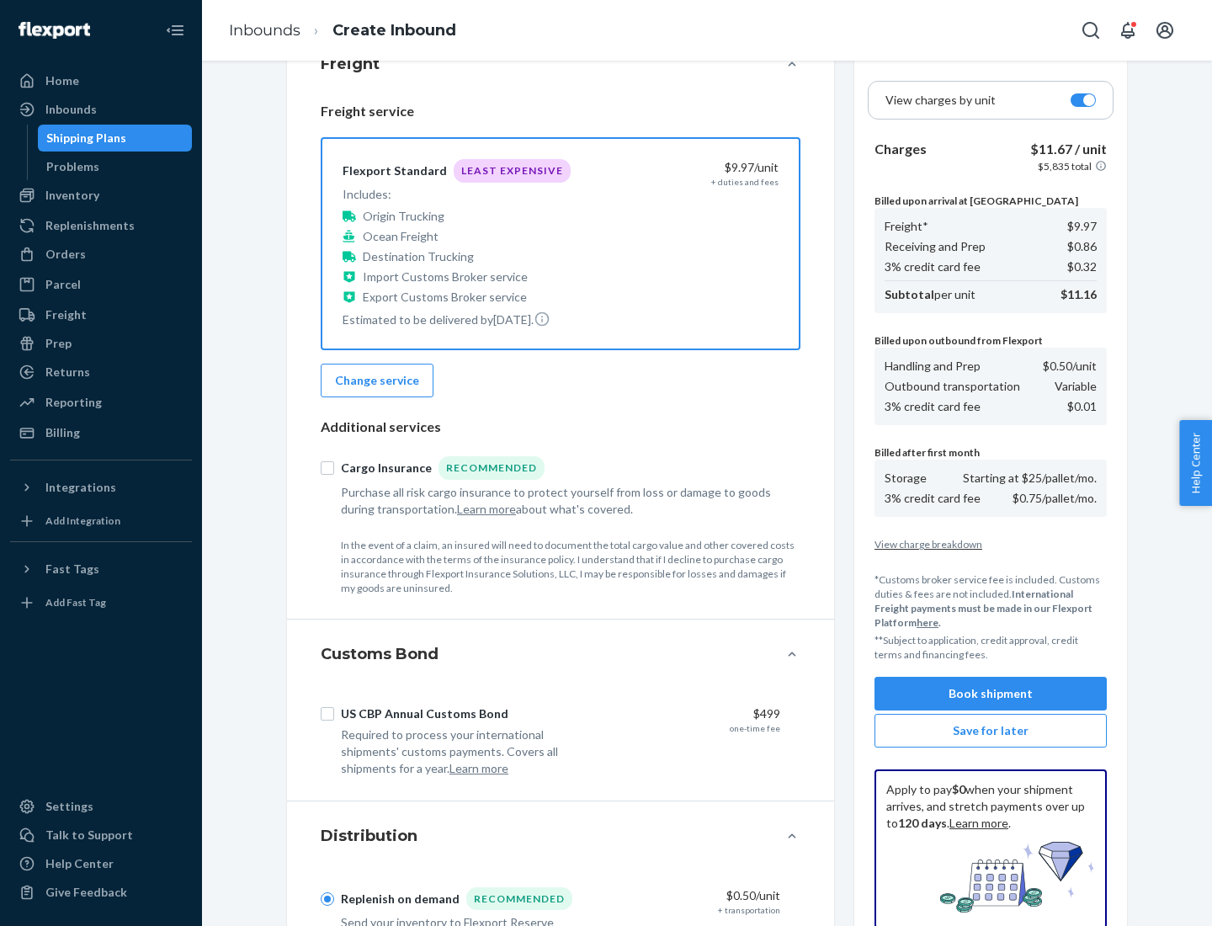
click at [991, 693] on button "Book shipment" at bounding box center [990, 694] width 232 height 34
